Goal: Task Accomplishment & Management: Manage account settings

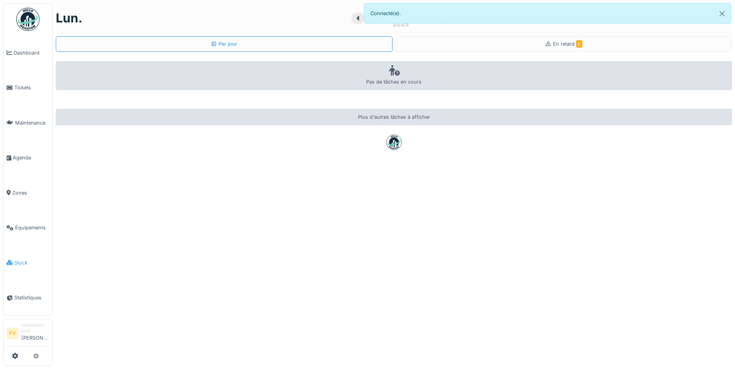
click at [17, 259] on span "Stock" at bounding box center [31, 262] width 35 height 7
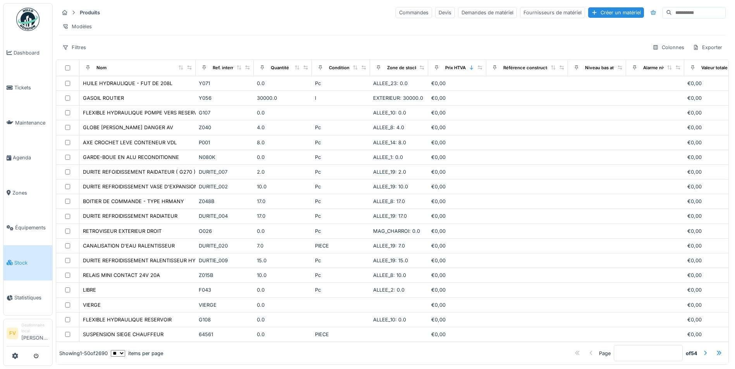
click at [672, 14] on input at bounding box center [698, 12] width 53 height 11
type input "****"
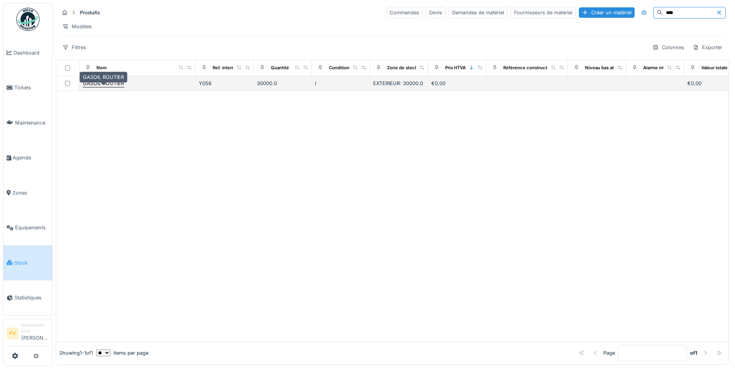
click at [111, 87] on div "GASOIL ROUTIER" at bounding box center [103, 83] width 41 height 7
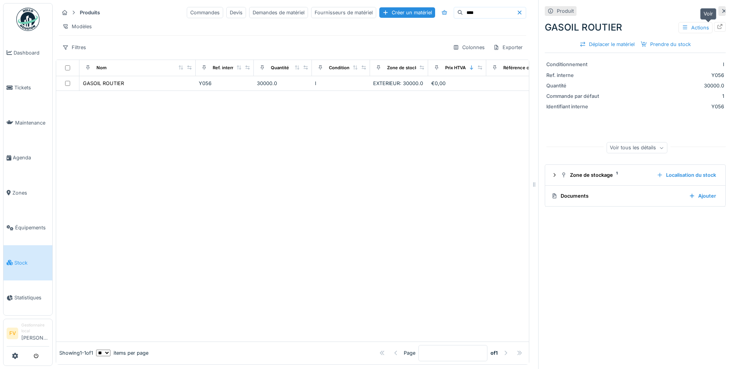
click at [717, 27] on icon at bounding box center [720, 26] width 6 height 5
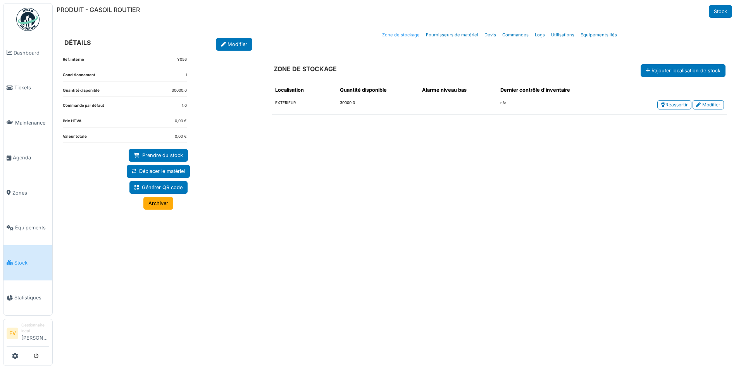
drag, startPoint x: 161, startPoint y: 205, endPoint x: 408, endPoint y: 33, distance: 301.4
click at [161, 205] on link "Archiver" at bounding box center [158, 203] width 30 height 13
